Goal: Transaction & Acquisition: Purchase product/service

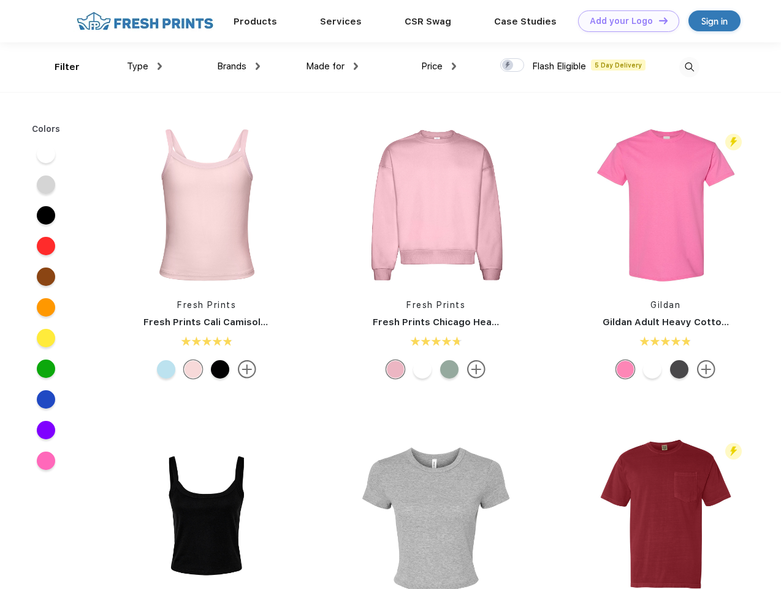
click at [624, 21] on link "Add your Logo Design Tool" at bounding box center [628, 20] width 101 height 21
click at [0, 0] on div "Design Tool" at bounding box center [0, 0] width 0 height 0
click at [658, 20] on link "Add your Logo Design Tool" at bounding box center [628, 20] width 101 height 21
click at [59, 67] on div "Filter" at bounding box center [67, 67] width 25 height 14
click at [145, 66] on span "Type" at bounding box center [137, 66] width 21 height 11
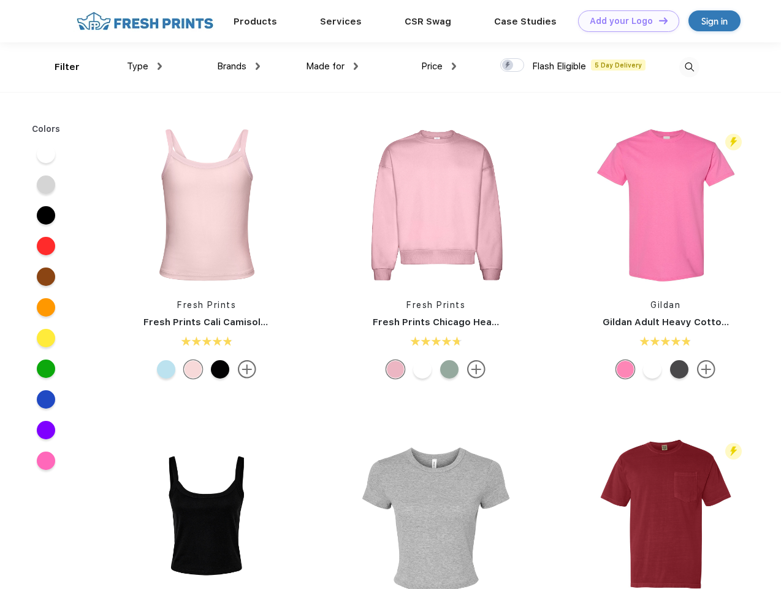
click at [239, 66] on span "Brands" at bounding box center [231, 66] width 29 height 11
click at [332, 66] on span "Made for" at bounding box center [325, 66] width 39 height 11
click at [439, 66] on span "Price" at bounding box center [431, 66] width 21 height 11
click at [513, 66] on div at bounding box center [512, 64] width 24 height 13
click at [508, 66] on input "checkbox" at bounding box center [504, 62] width 8 height 8
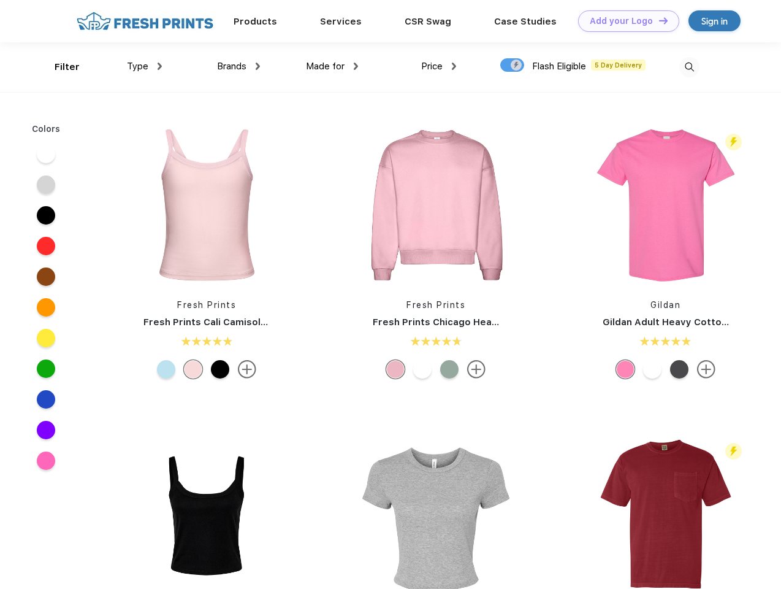
checkbox input "true"
